Goal: Task Accomplishment & Management: Use online tool/utility

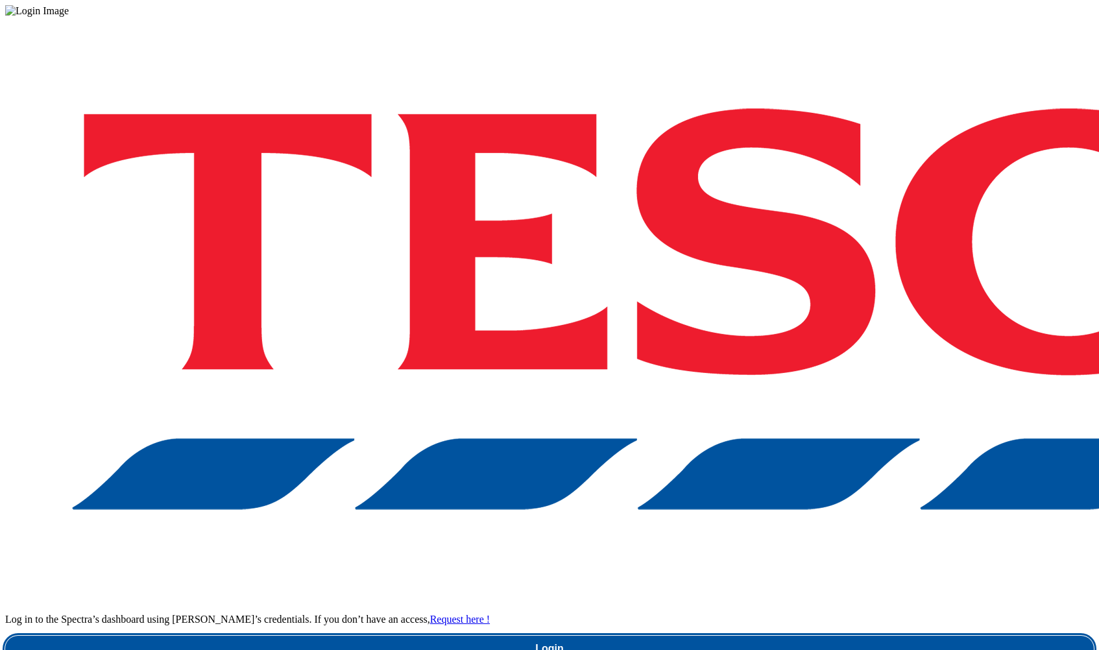
click at [822, 636] on link "Login" at bounding box center [549, 649] width 1088 height 26
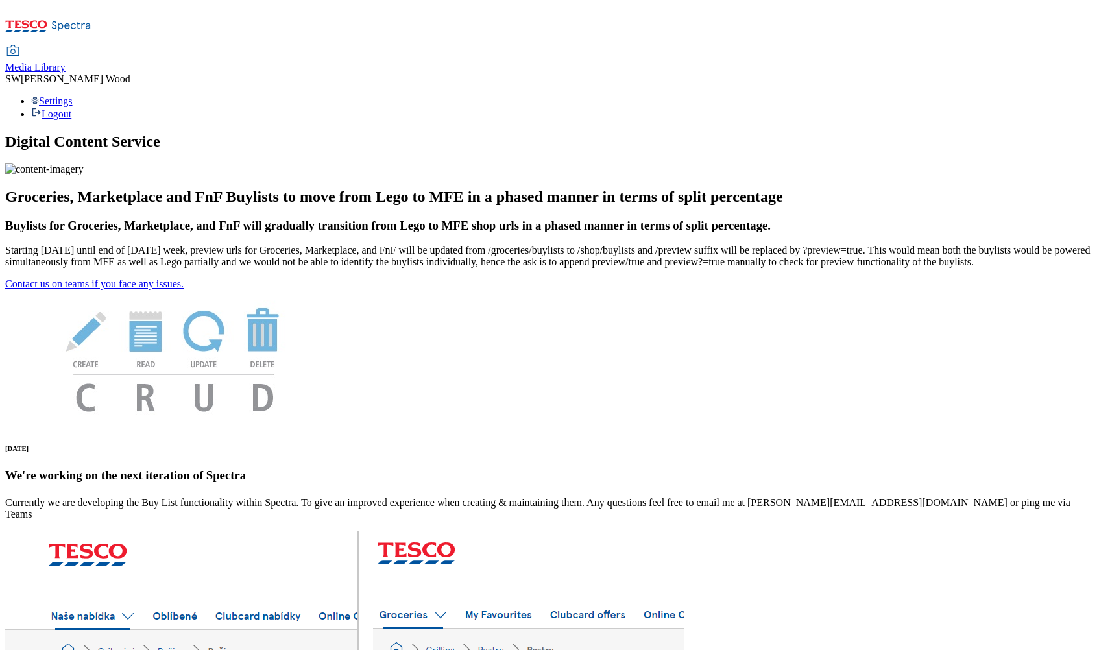
click at [65, 62] on span "Media Library" at bounding box center [35, 67] width 60 height 11
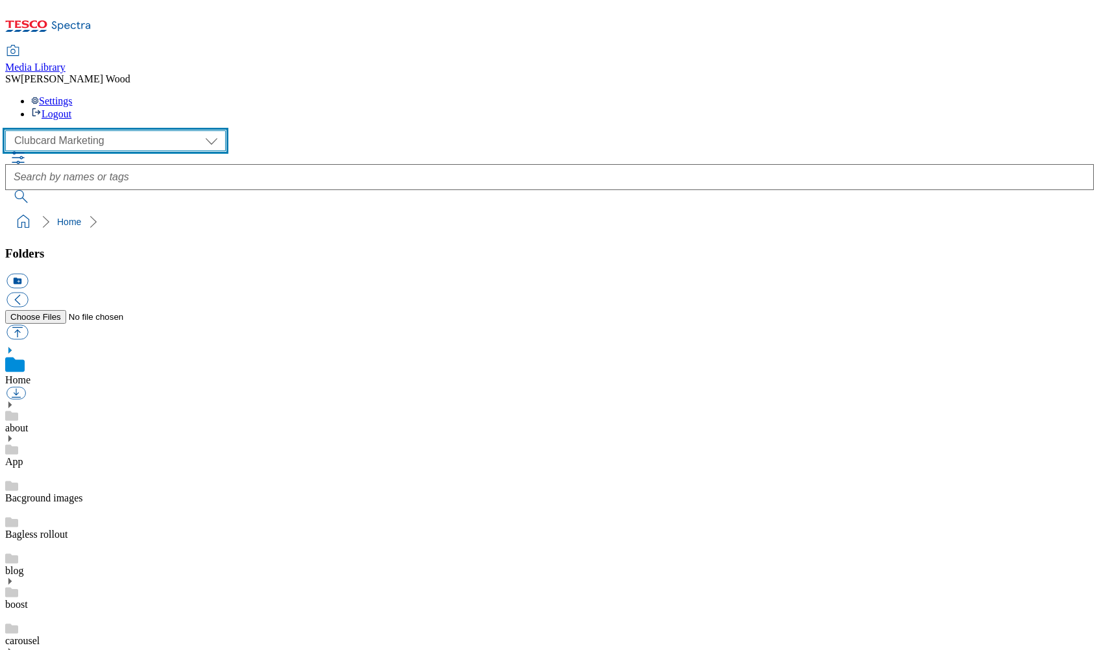
select select "flare-ghs-mktg"
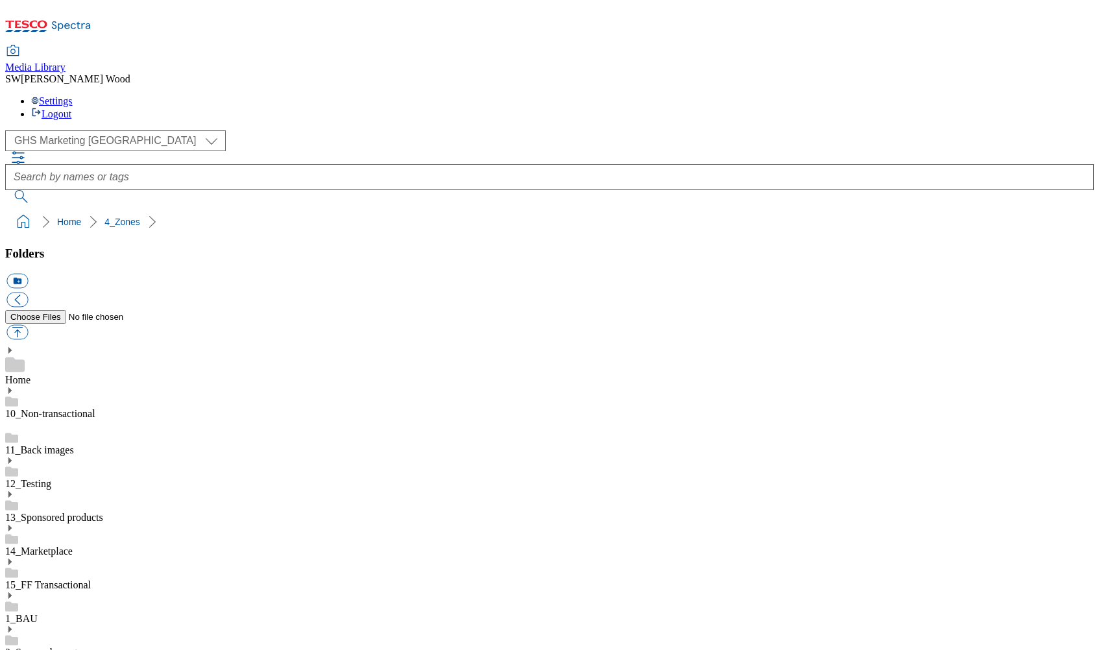
click at [28, 274] on button "icon_new_folder" at bounding box center [16, 281] width 21 height 15
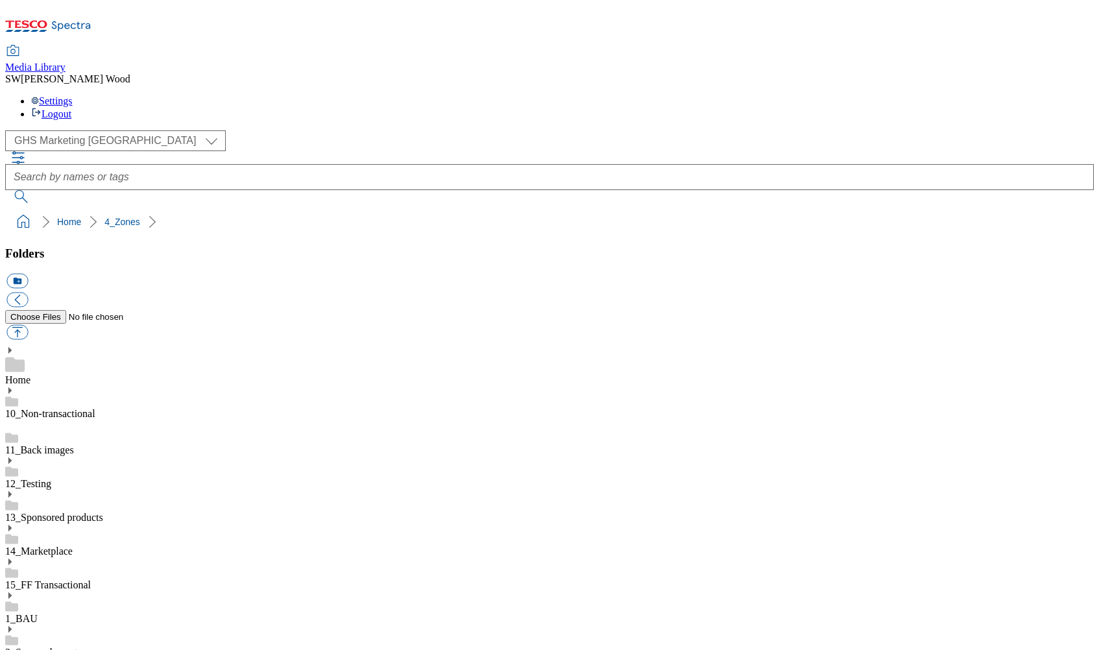
paste input "category"
drag, startPoint x: 45, startPoint y: 206, endPoint x: 32, endPoint y: 203, distance: 13.9
type input "Category"
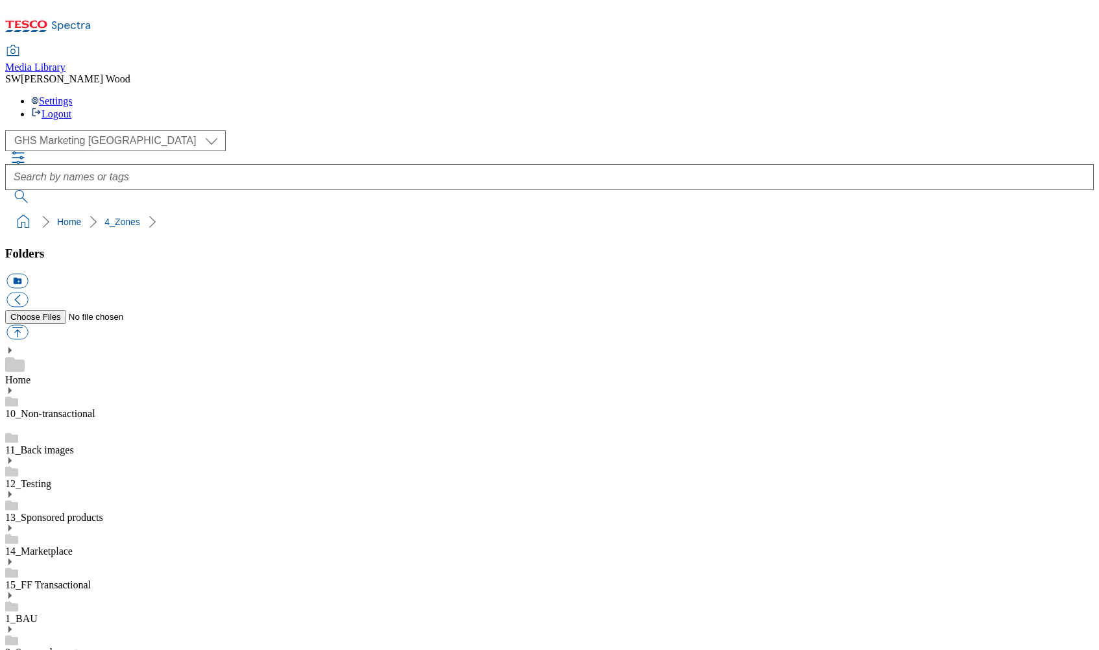
click at [28, 274] on button "icon_new_folder" at bounding box center [16, 281] width 21 height 15
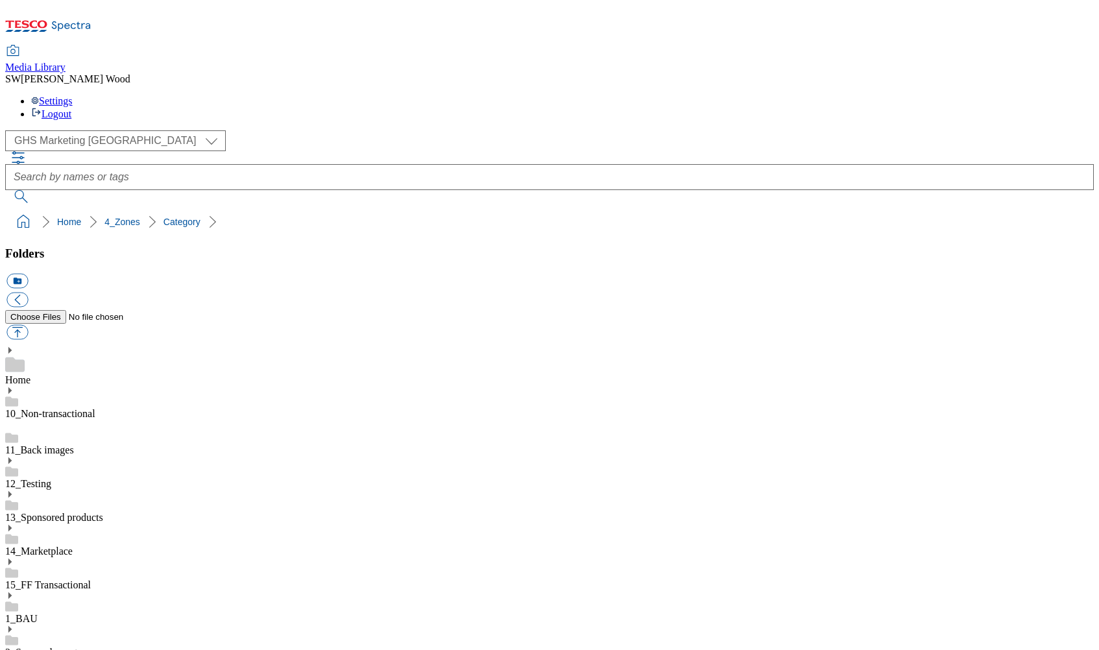
paste input "2531-496251-Electrical and gam"
drag, startPoint x: 160, startPoint y: 556, endPoint x: 230, endPoint y: 558, distance: 69.4
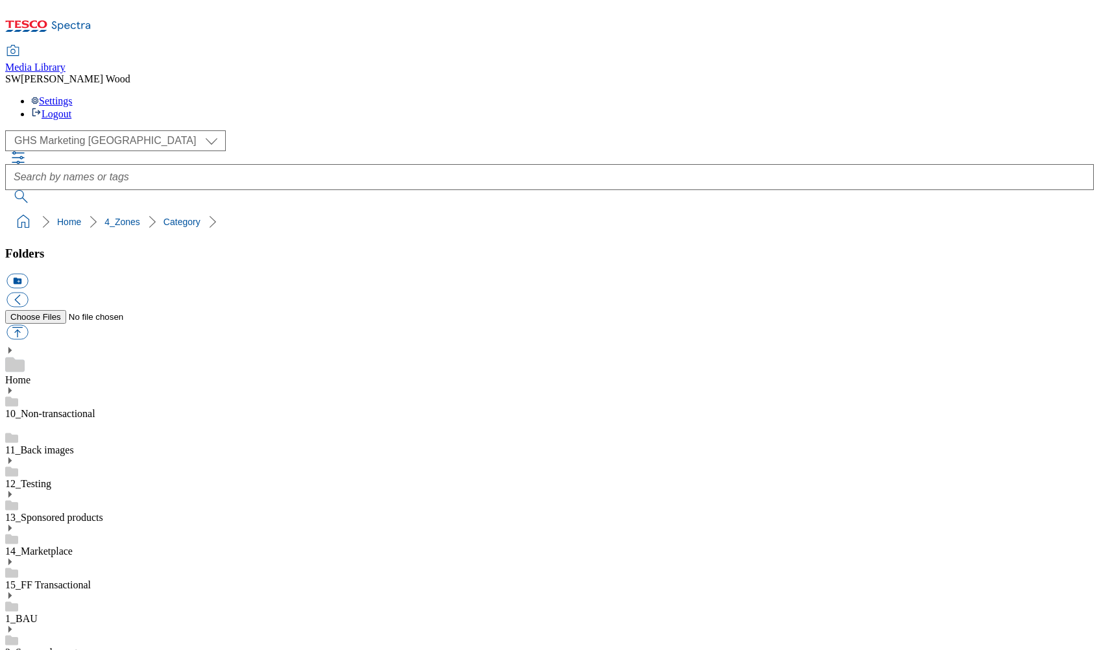
type input "2531-496251-Electrical"
click at [28, 325] on button "button" at bounding box center [16, 332] width 21 height 15
type input "C:\fakepath\2531-496251_Header.jpg"
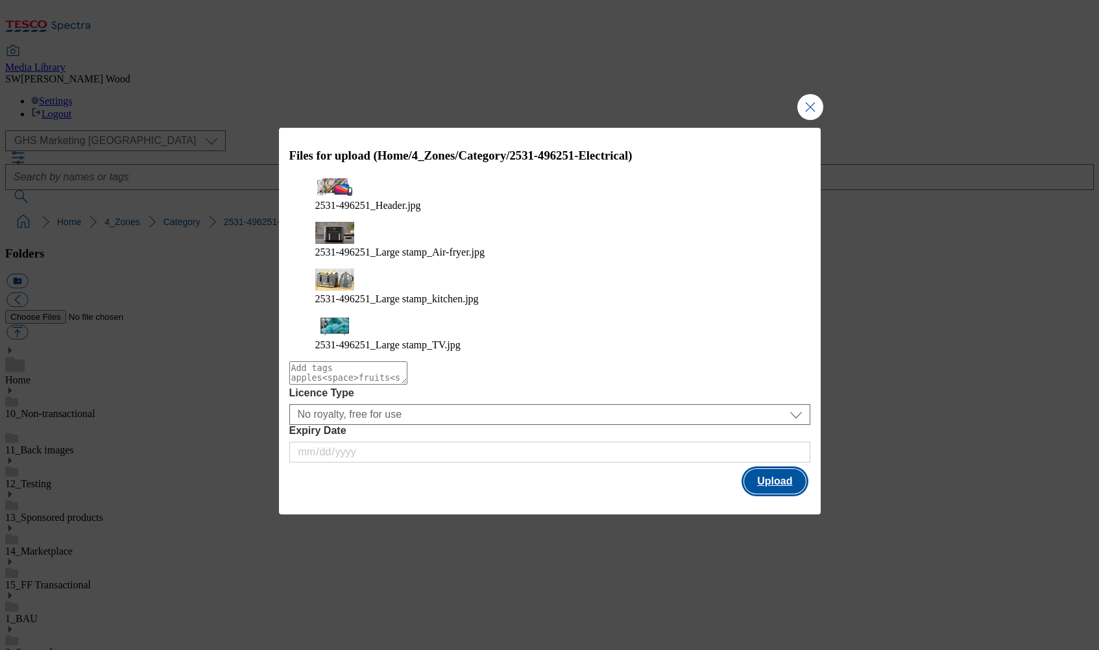
click at [761, 469] on button "Upload" at bounding box center [774, 481] width 61 height 25
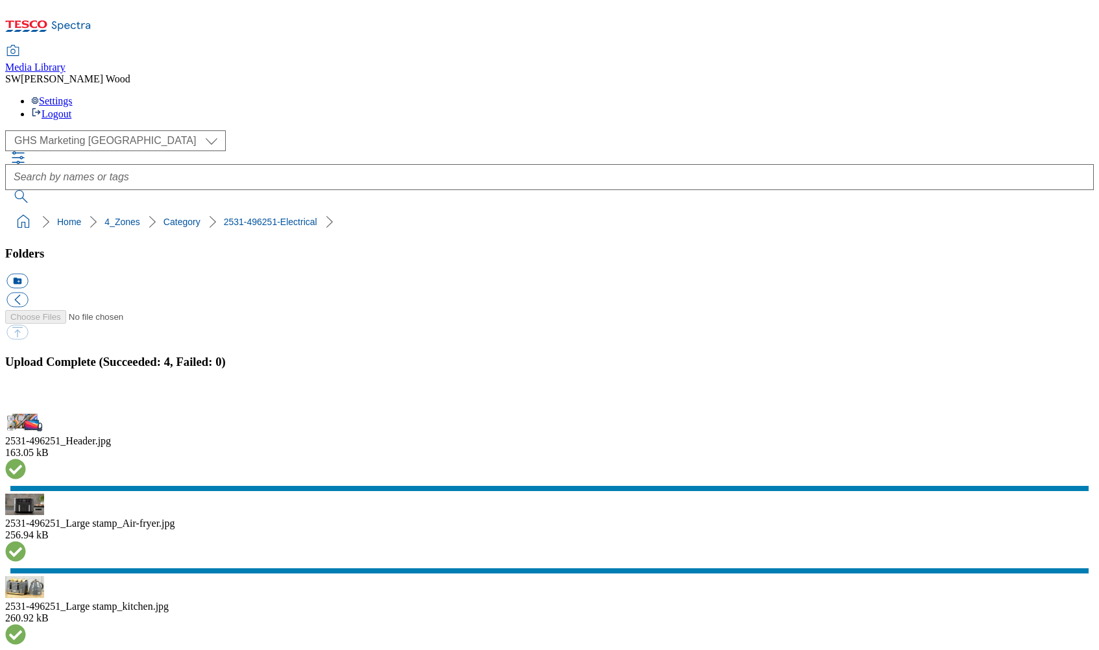
click at [272, 130] on div "( optional ) Clubcard Marketing Dotcom UK FnF Stores GHS Marketing UK GHS Produ…" at bounding box center [549, 140] width 1088 height 21
drag, startPoint x: 277, startPoint y: 131, endPoint x: 10, endPoint y: 123, distance: 267.3
click at [13, 209] on ol "Home 4_Zones Category 2531-496251-Electrical" at bounding box center [553, 221] width 1080 height 25
copy ol "Home 4_Zones Category 2531-496251-Electrical"
click at [26, 396] on button "button" at bounding box center [15, 402] width 19 height 12
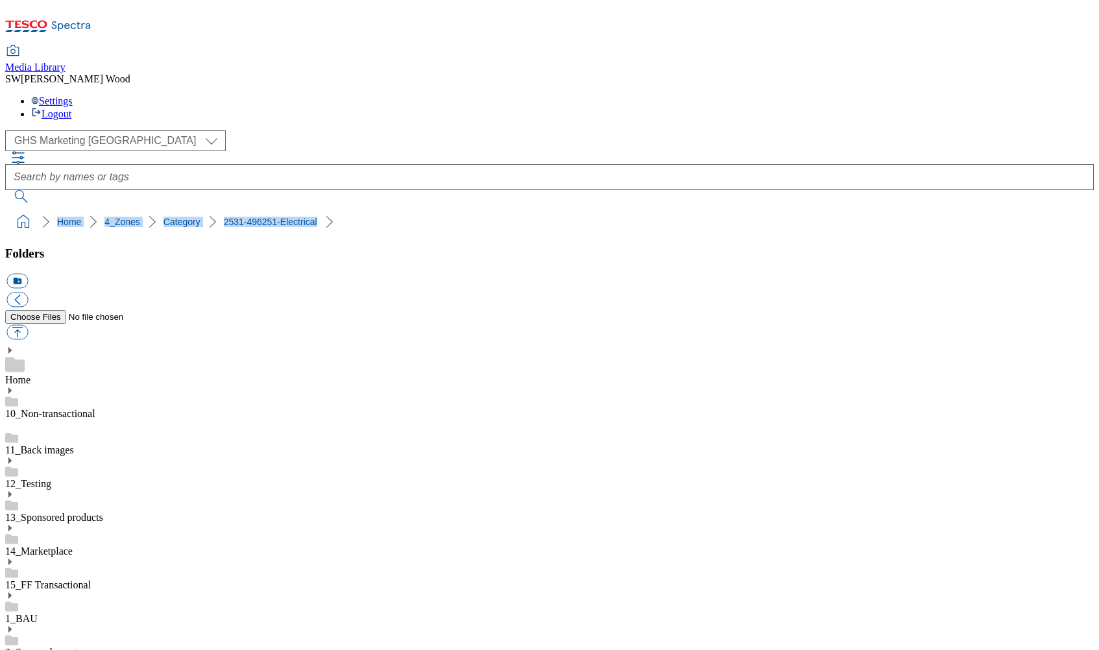
scroll to position [1495, 0]
drag, startPoint x: 42, startPoint y: 492, endPoint x: 51, endPoint y: 494, distance: 9.2
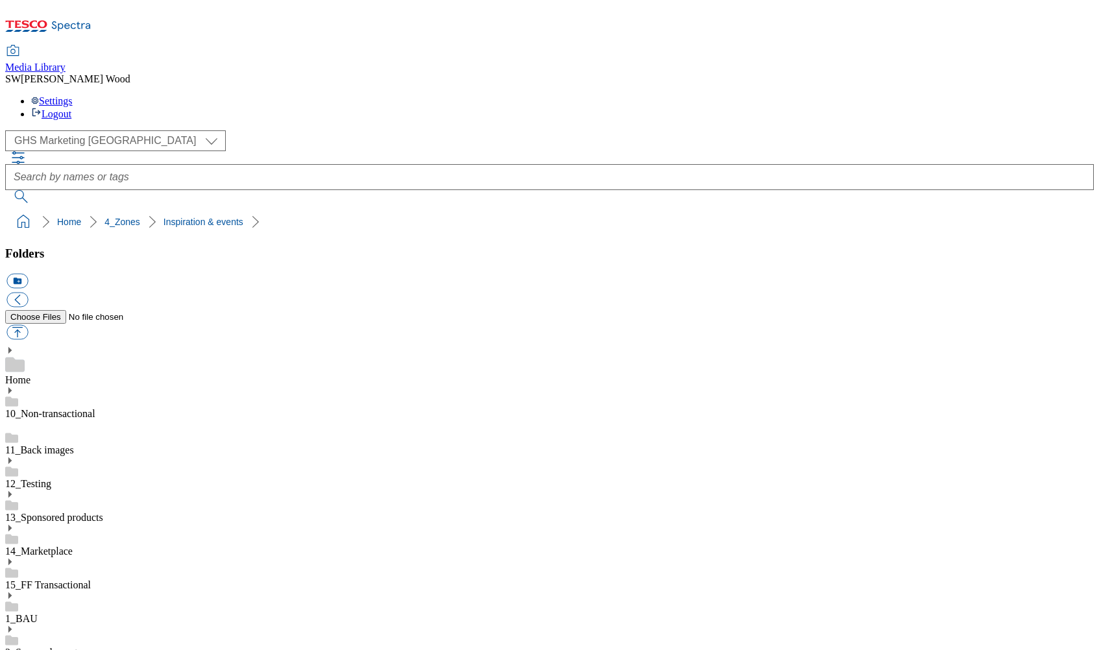
click at [28, 274] on button "icon_new_folder" at bounding box center [16, 281] width 21 height 15
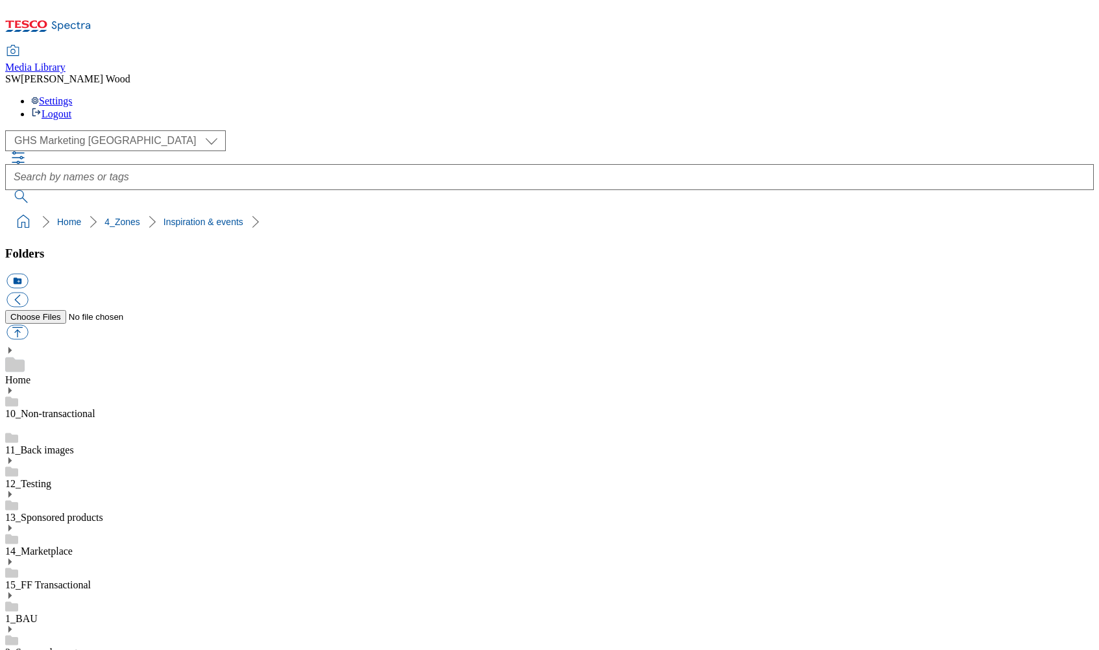
type input "2025"
click at [28, 274] on button "icon_new_folder" at bounding box center [16, 281] width 21 height 15
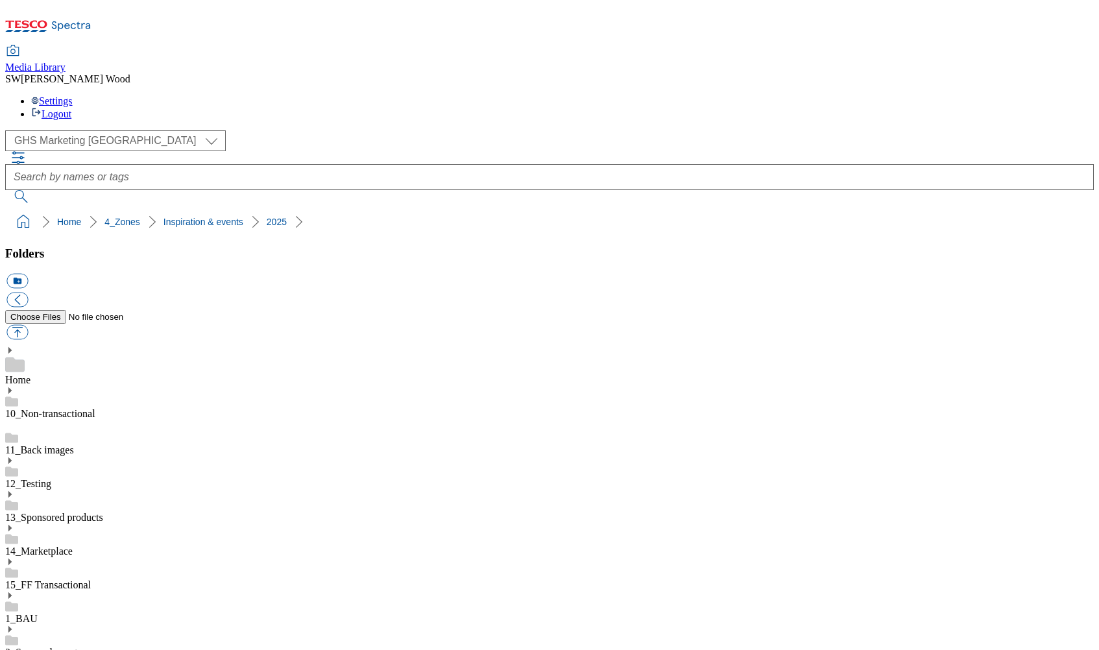
paste input "2530-WF-504000-MP"
type input "2530-WF-504000-MP"
click at [28, 325] on button "button" at bounding box center [16, 332] width 21 height 15
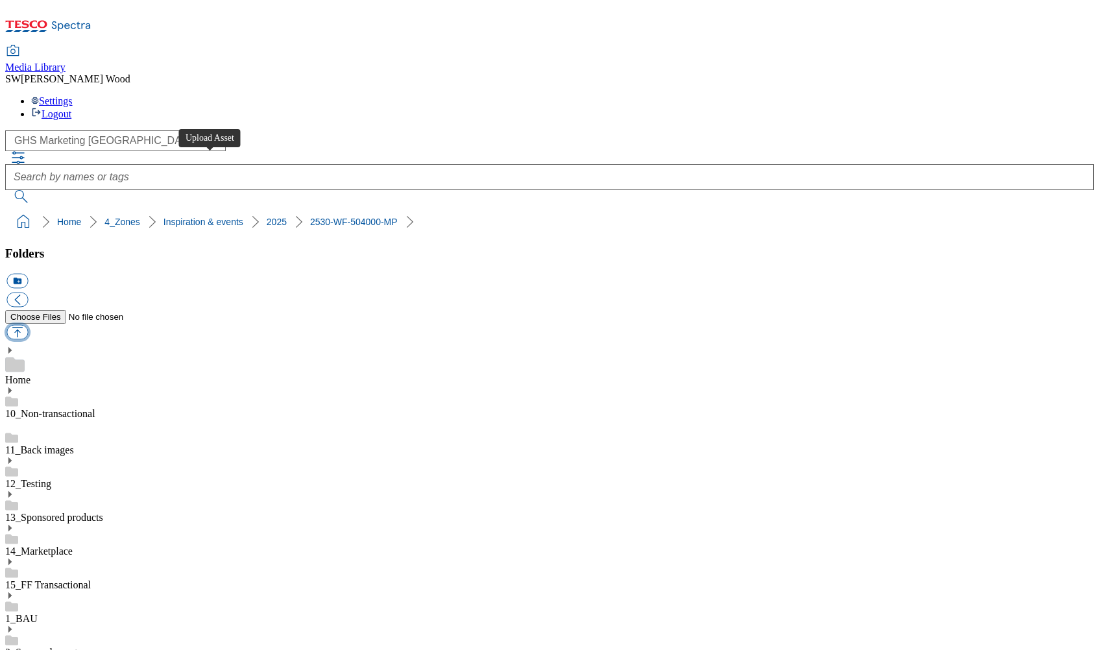
type input "C:\fakepath\25330-GHS-Carousel-767x443_Autumn.jpg"
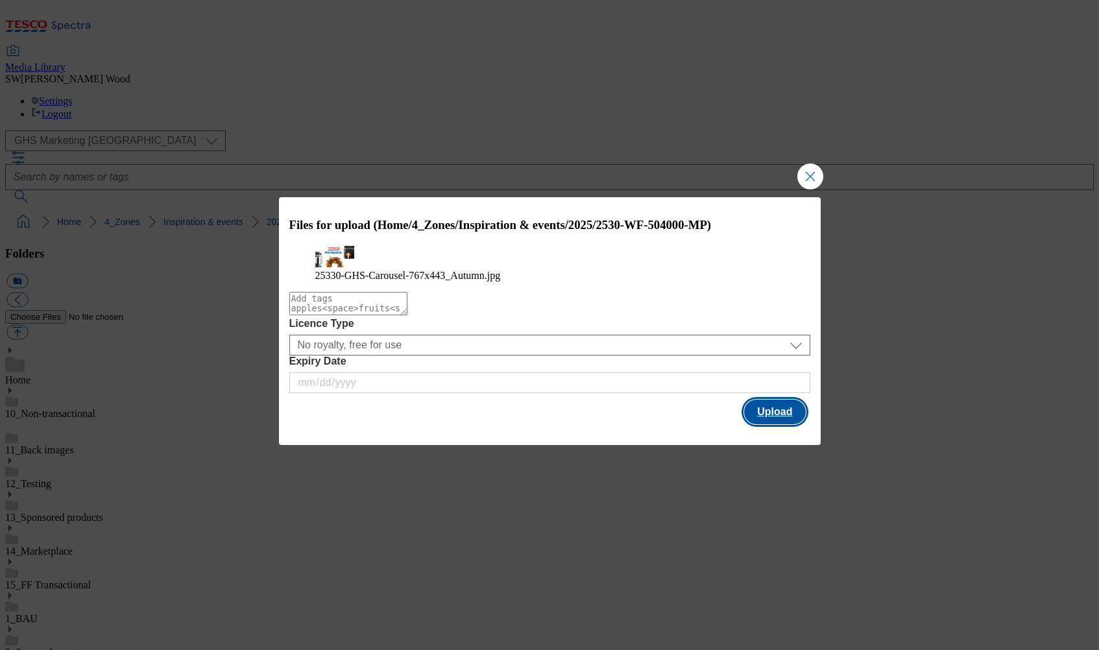
click at [775, 424] on button "Upload" at bounding box center [774, 411] width 61 height 25
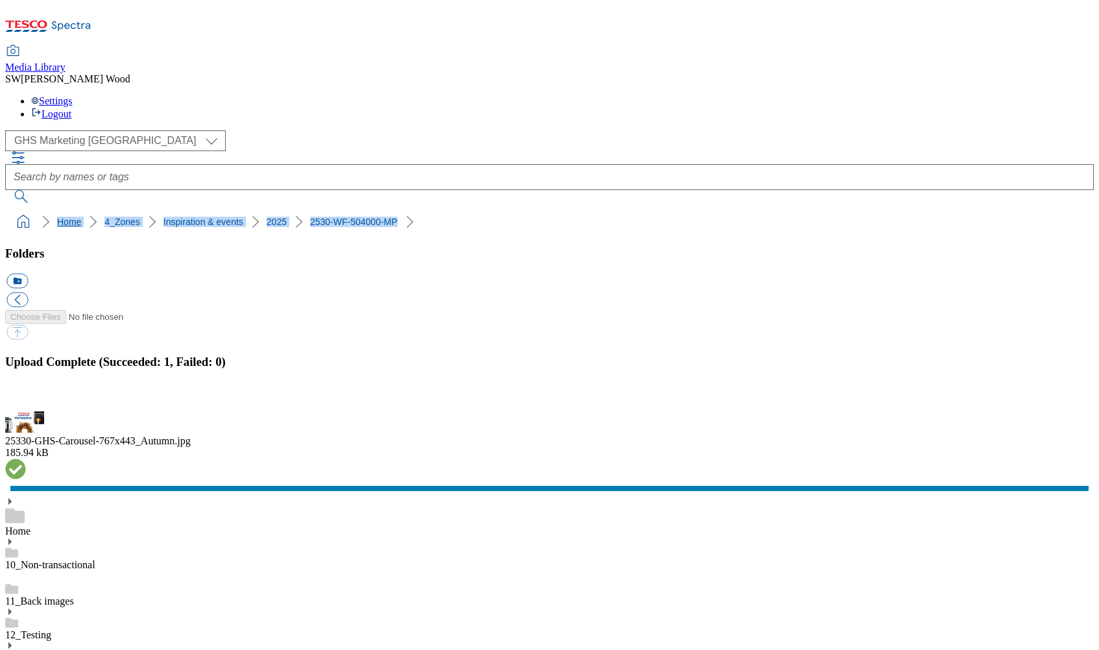
drag, startPoint x: 361, startPoint y: 127, endPoint x: 12, endPoint y: 131, distance: 348.3
click at [6, 209] on nav "Home 4_Zones Inspiration & events 2025 2530-WF-504000-MP" at bounding box center [549, 221] width 1088 height 25
copy ol "Home 4_Zones Inspiration & events 2025 2530-WF-504000-MP"
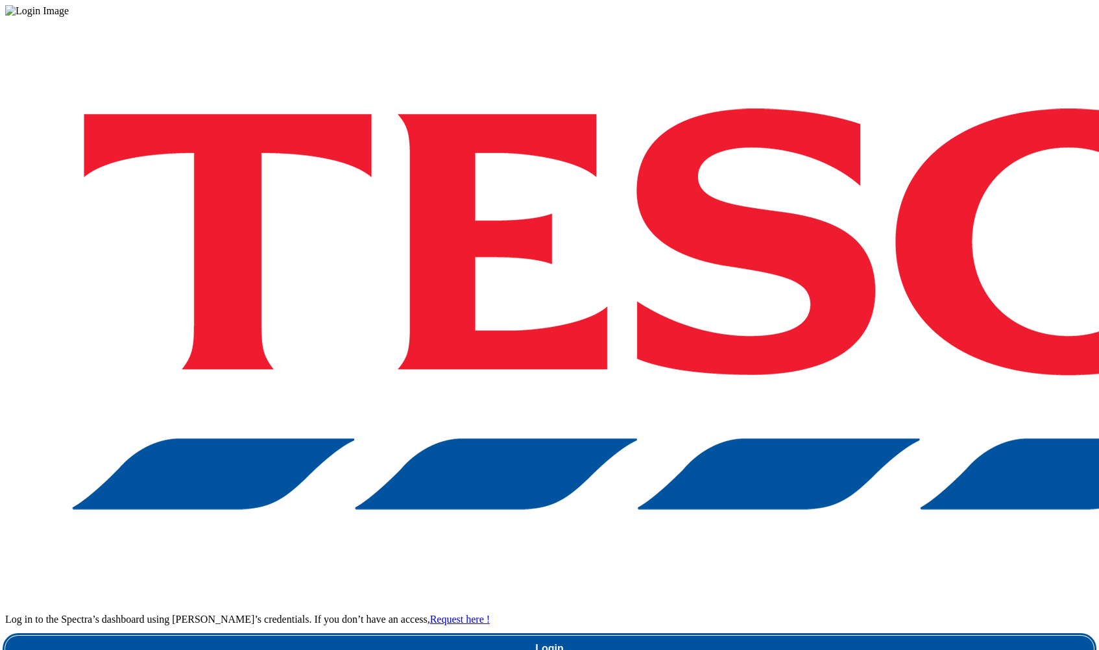
click at [826, 636] on link "Login" at bounding box center [549, 649] width 1088 height 26
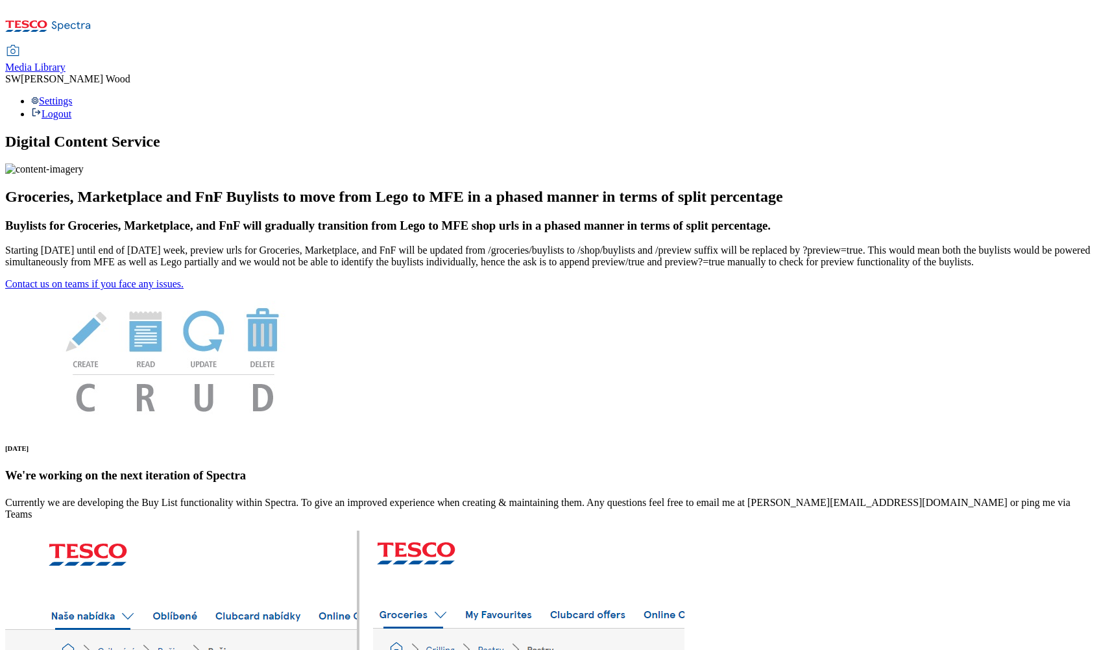
click at [65, 62] on span "Media Library" at bounding box center [35, 67] width 60 height 11
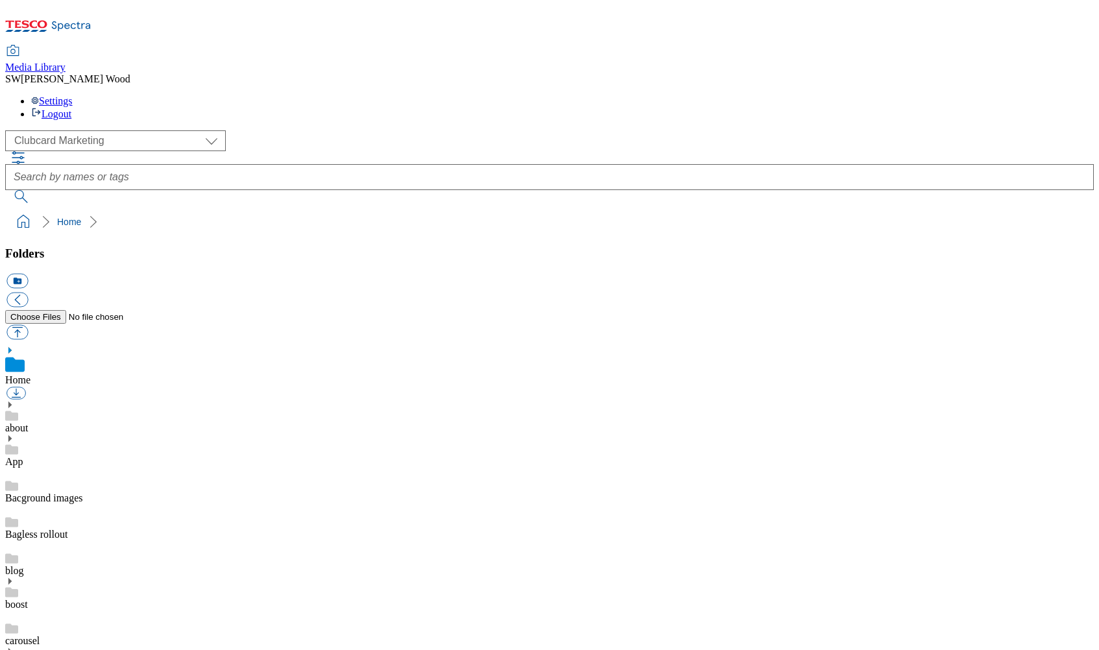
scroll to position [1, 0]
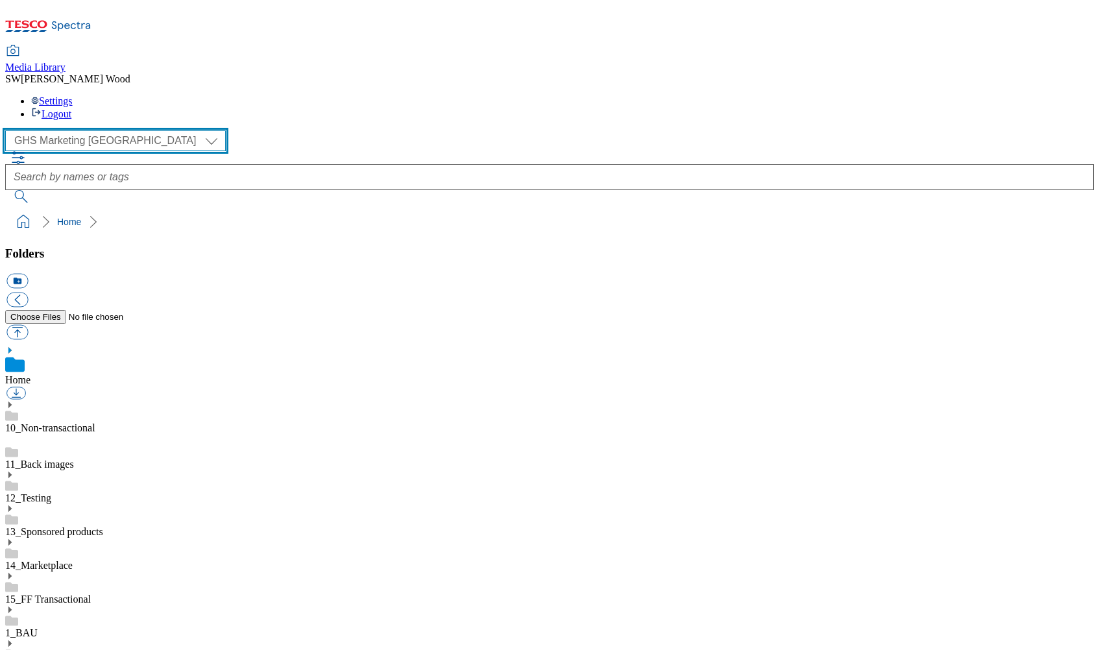
select select "flare-homepage"
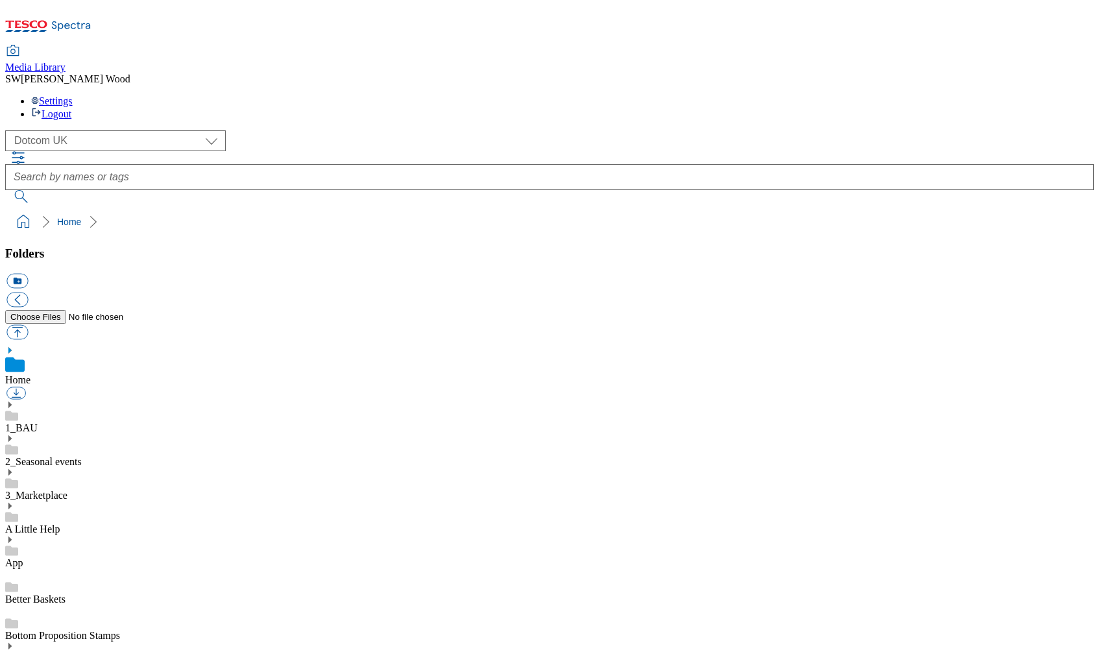
click at [38, 422] on link "1_BAU" at bounding box center [21, 427] width 32 height 11
click at [12, 387] on use at bounding box center [9, 390] width 3 height 6
click at [14, 386] on icon at bounding box center [9, 390] width 9 height 9
click at [14, 470] on icon at bounding box center [9, 474] width 9 height 9
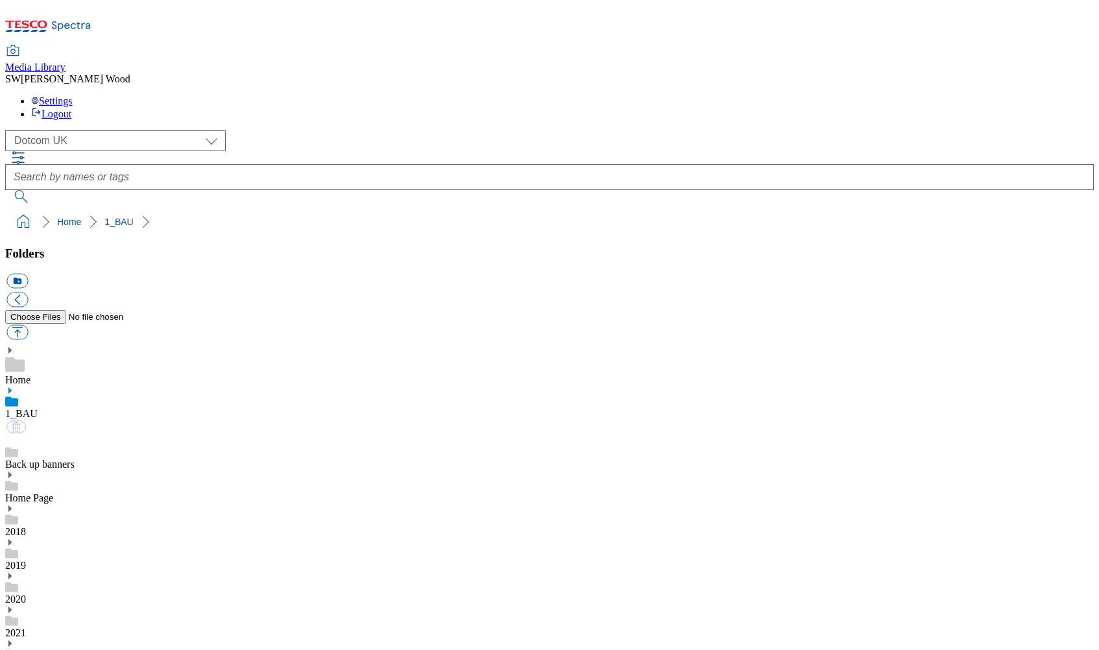
drag, startPoint x: 53, startPoint y: 413, endPoint x: 91, endPoint y: 426, distance: 41.0
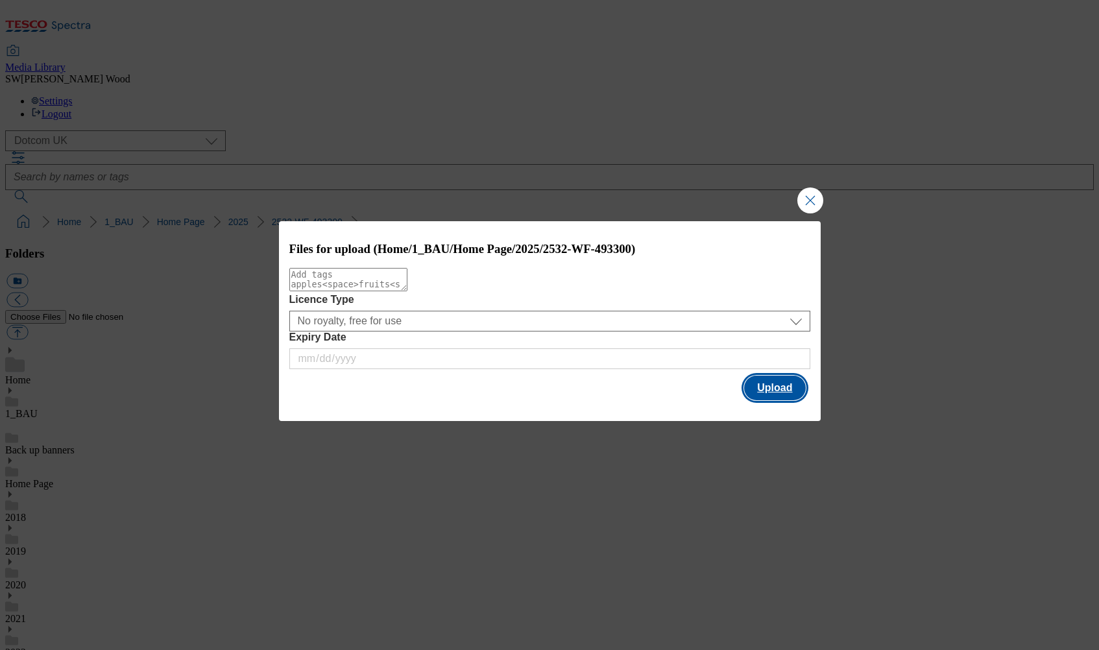
click at [780, 388] on button "Upload" at bounding box center [774, 387] width 61 height 25
